Goal: Information Seeking & Learning: Learn about a topic

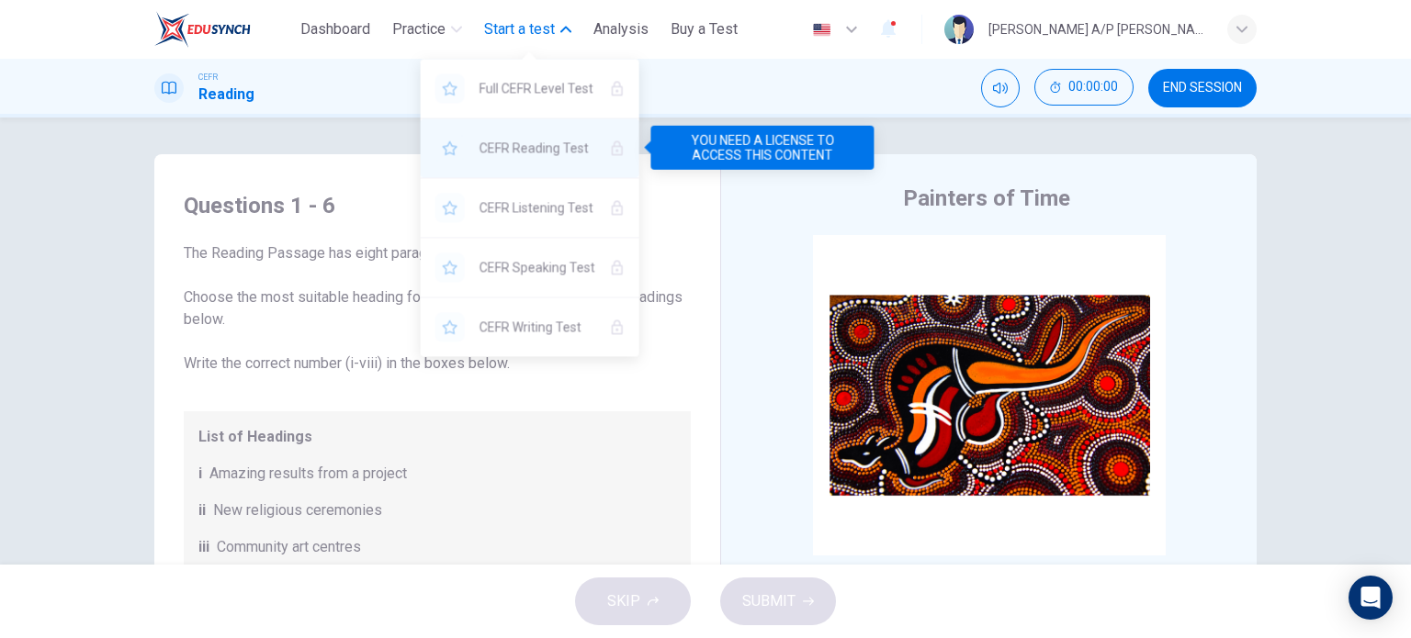
click at [613, 150] on icon "YOU NEED A LICENSE TO ACCESS THIS CONTENT" at bounding box center [617, 148] width 15 height 15
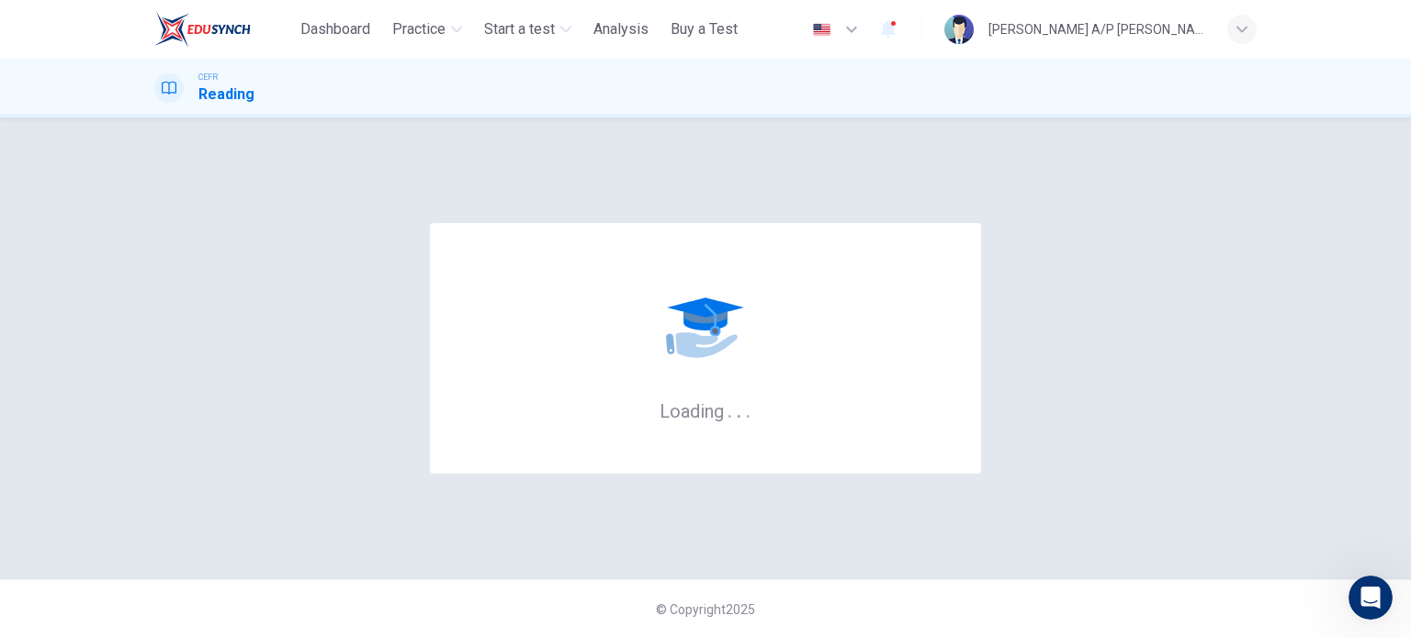
scroll to position [10172, 0]
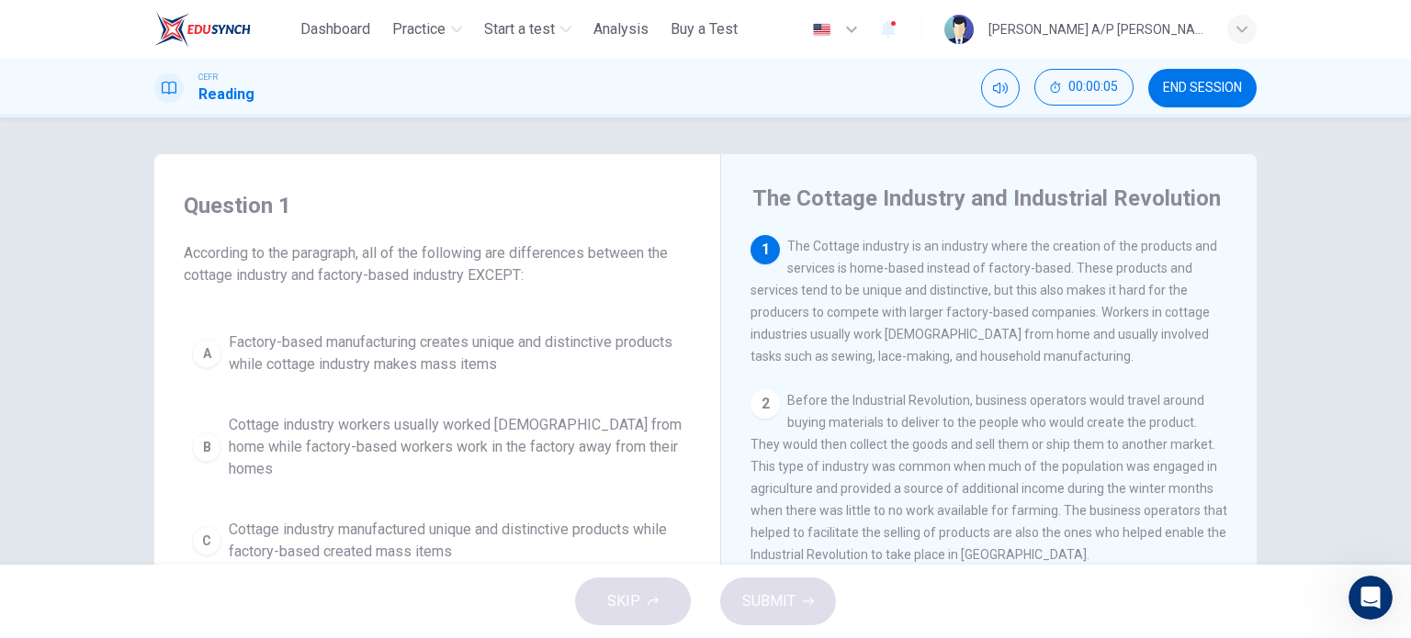
click at [1166, 97] on button "END SESSION" at bounding box center [1202, 88] width 108 height 39
